Goal: Task Accomplishment & Management: Complete application form

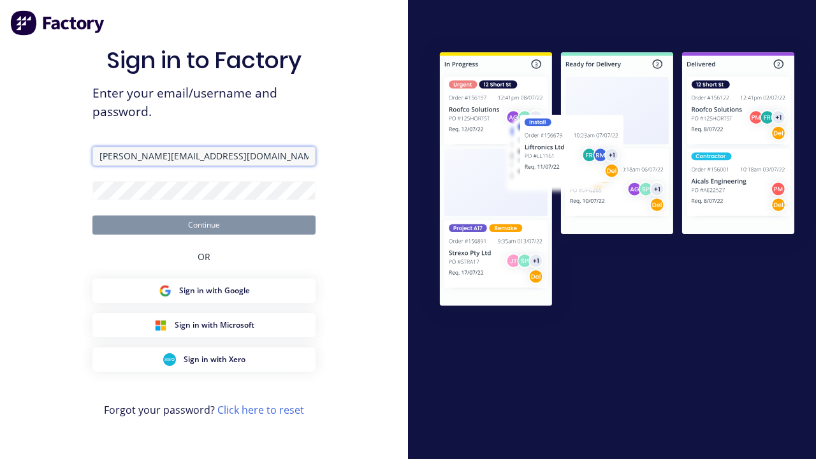
type input "[PERSON_NAME][EMAIL_ADDRESS][DOMAIN_NAME]"
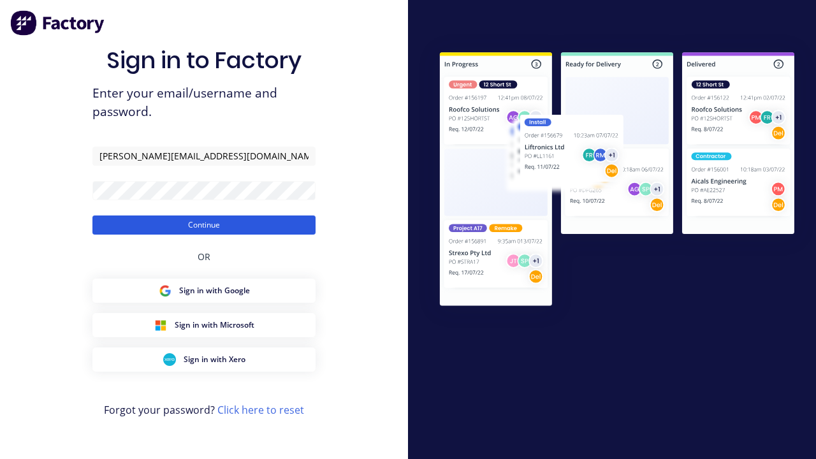
click at [204, 224] on button "Continue" at bounding box center [203, 224] width 223 height 19
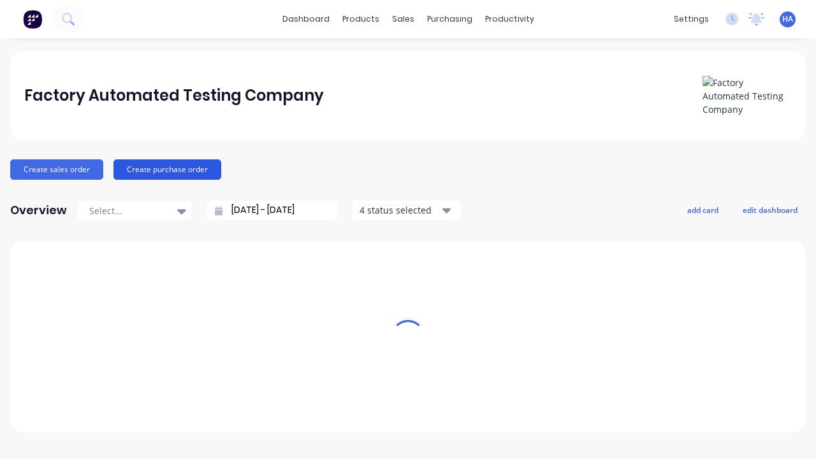
click at [165, 169] on button "Create purchase order" at bounding box center [167, 169] width 108 height 20
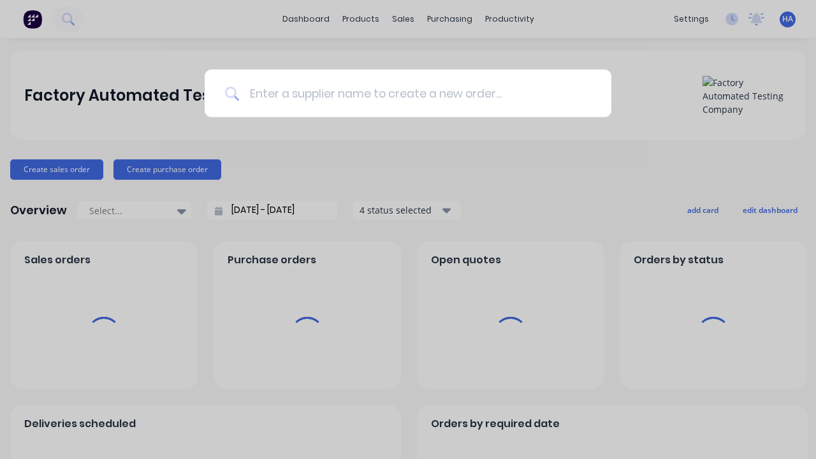
click at [414, 93] on input at bounding box center [415, 93] width 352 height 48
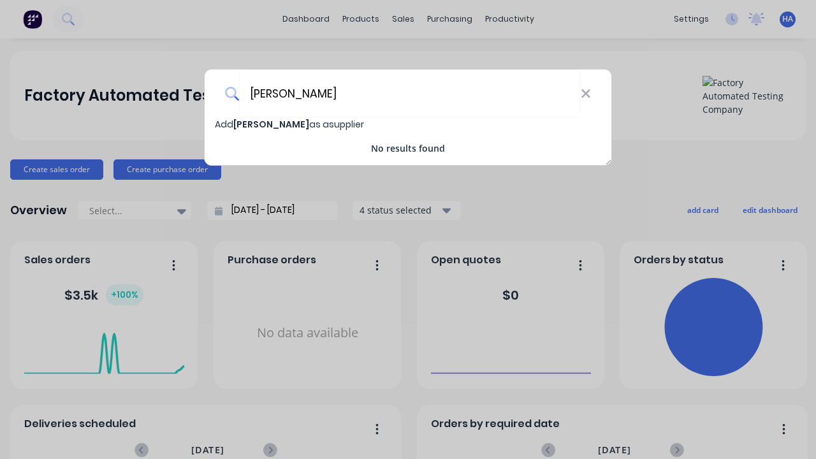
type input "[PERSON_NAME]"
click at [224, 124] on span "Add [PERSON_NAME] as a supplier" at bounding box center [289, 124] width 149 height 13
select select "AU"
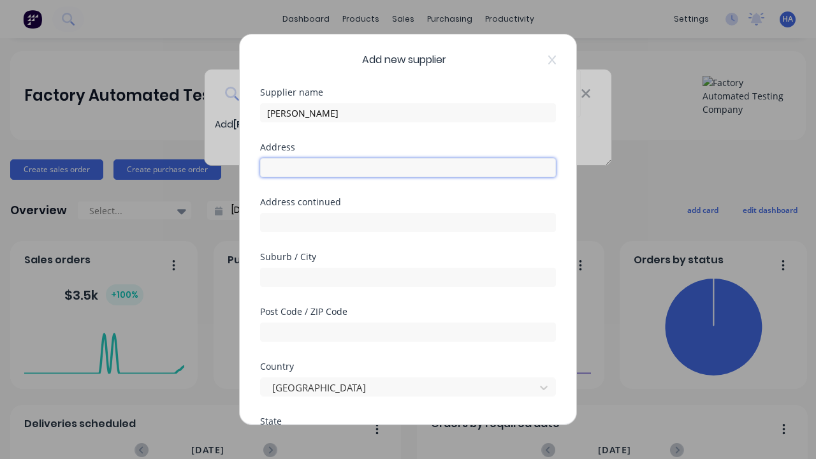
click at [408, 168] on input "text" at bounding box center [408, 167] width 296 height 19
type input "1664 [PERSON_NAME] Extension"
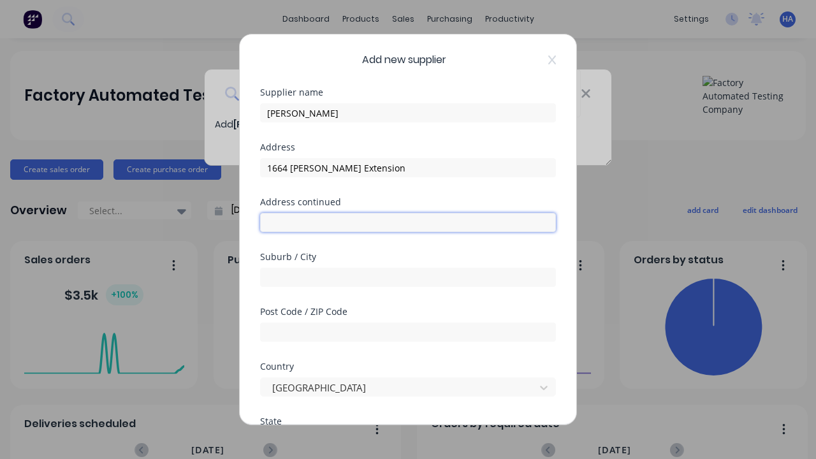
click at [408, 222] on input "text" at bounding box center [408, 222] width 296 height 19
type input "880 Debu Loop"
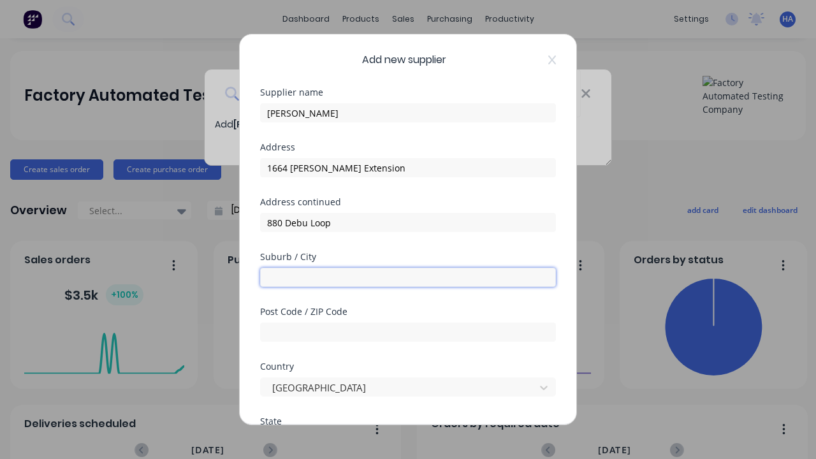
click at [408, 277] on input "text" at bounding box center [408, 277] width 296 height 19
type input "Rijendek"
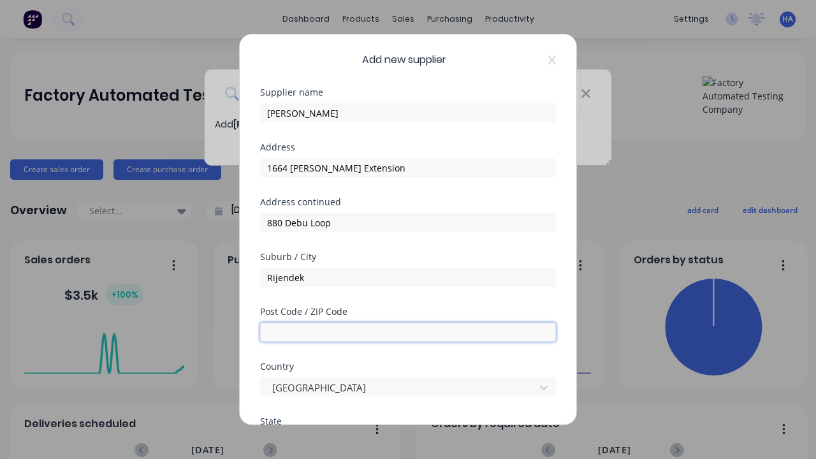
click at [408, 332] on input "text" at bounding box center [408, 332] width 296 height 19
type input "4120"
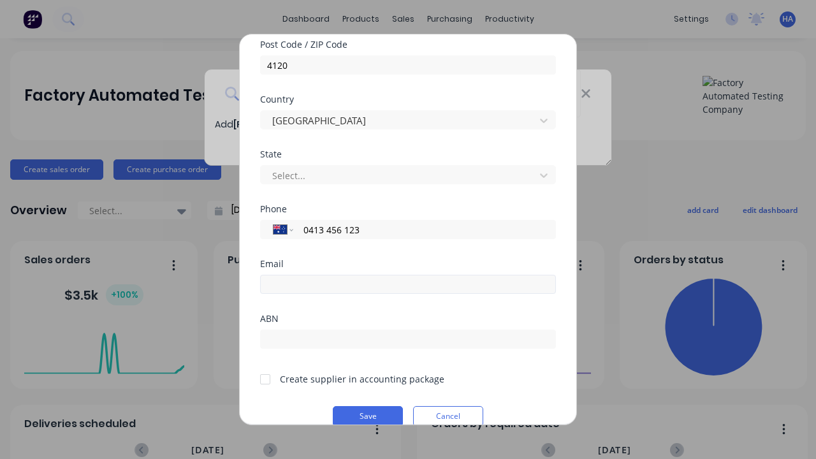
type input "0413 456 123"
click at [408, 284] on input "email" at bounding box center [408, 284] width 296 height 19
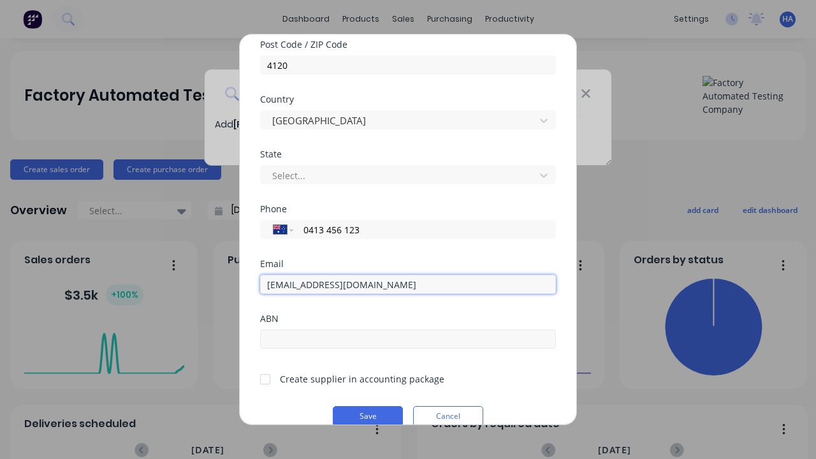
type input "[EMAIL_ADDRESS][DOMAIN_NAME]"
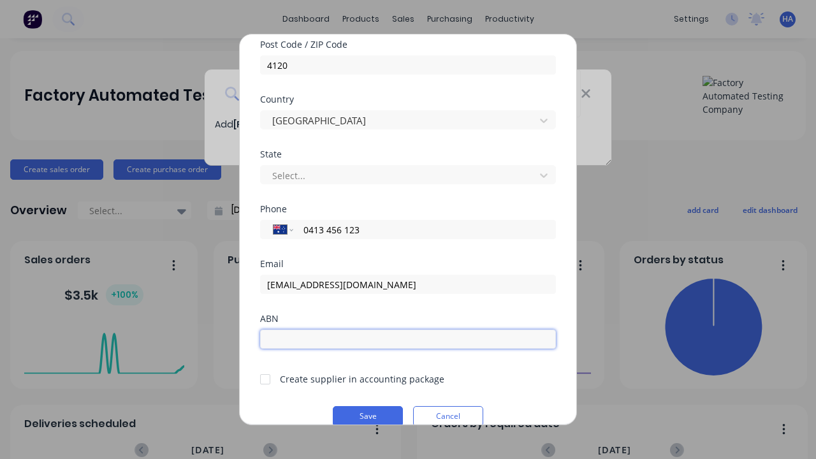
click at [408, 339] on input "text" at bounding box center [408, 339] width 296 height 19
type input "12341234"
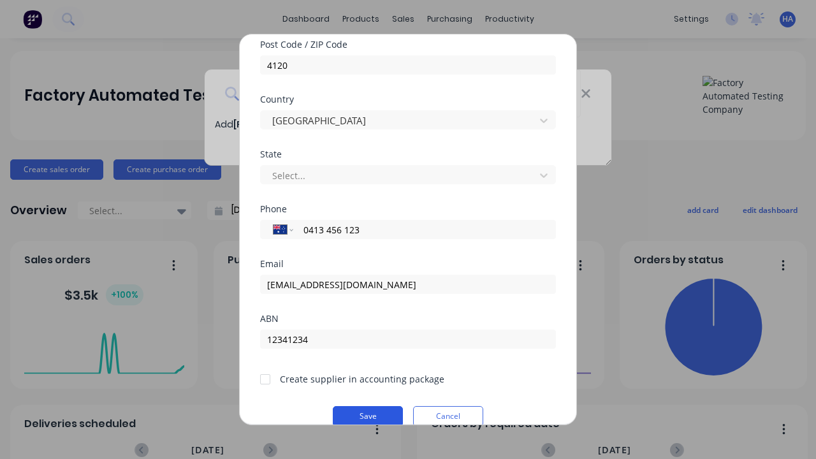
click at [368, 414] on button "Save" at bounding box center [368, 416] width 70 height 20
